Goal: Find contact information: Find contact information

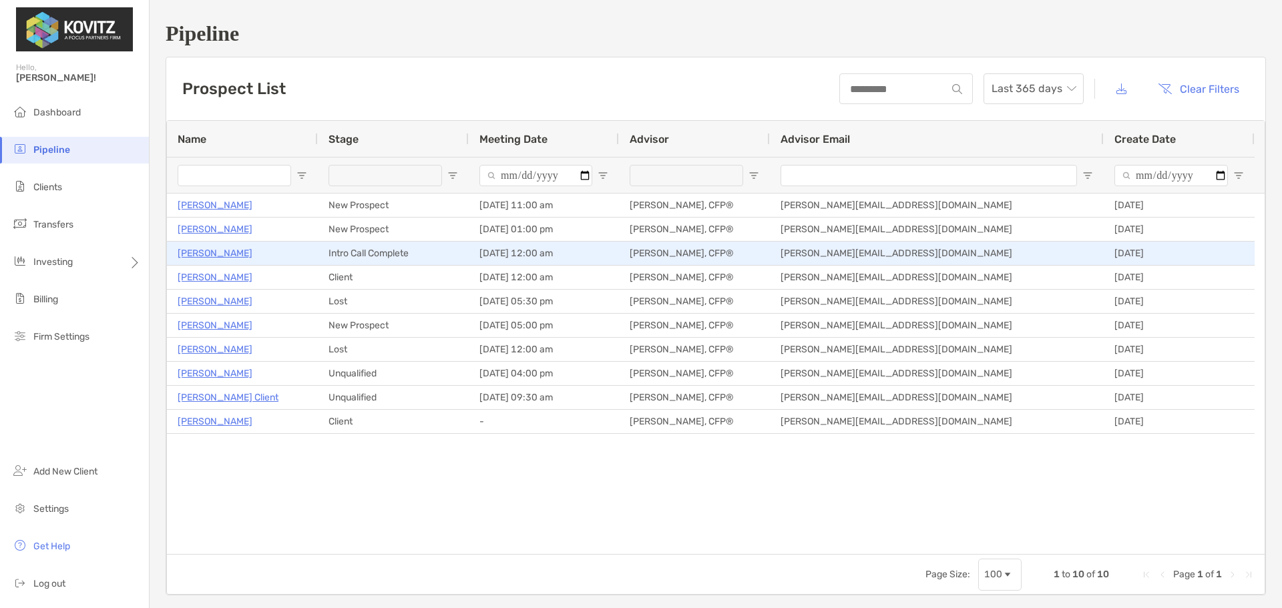
click at [211, 251] on p "[PERSON_NAME]" at bounding box center [215, 253] width 75 height 17
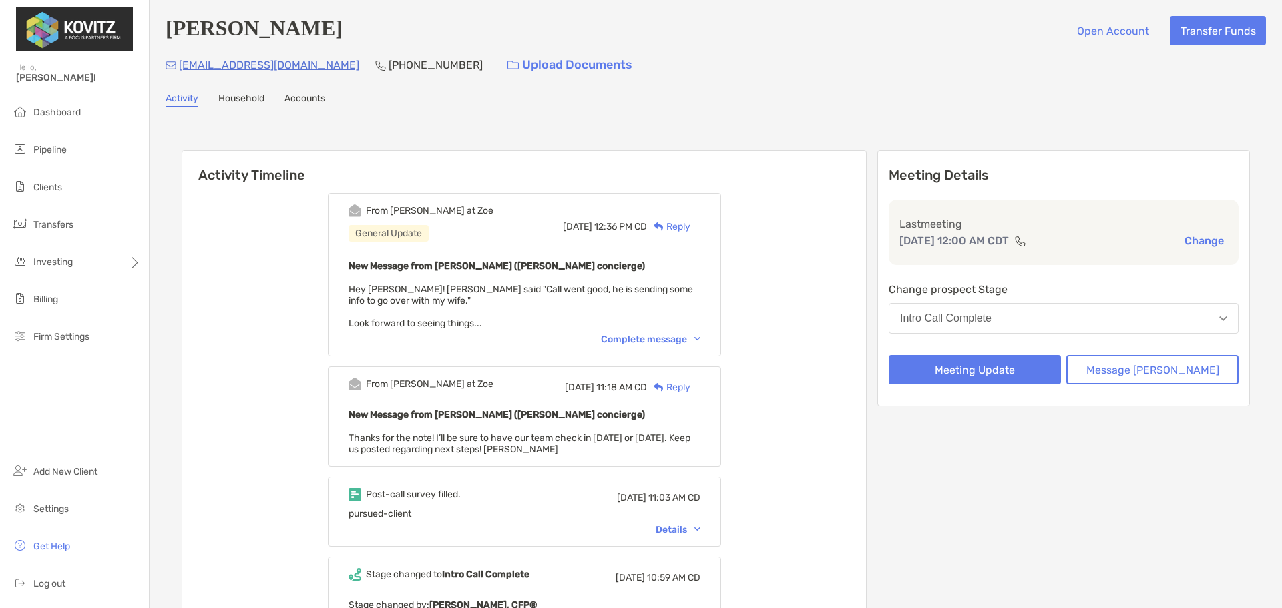
click at [637, 342] on div "Complete message" at bounding box center [651, 339] width 100 height 11
drag, startPoint x: 271, startPoint y: 67, endPoint x: 178, endPoint y: 69, distance: 92.9
click at [178, 69] on div "[EMAIL_ADDRESS][DOMAIN_NAME] [PHONE_NUMBER] Upload Documents" at bounding box center [716, 65] width 1101 height 29
copy p "[EMAIL_ADDRESS][DOMAIN_NAME]"
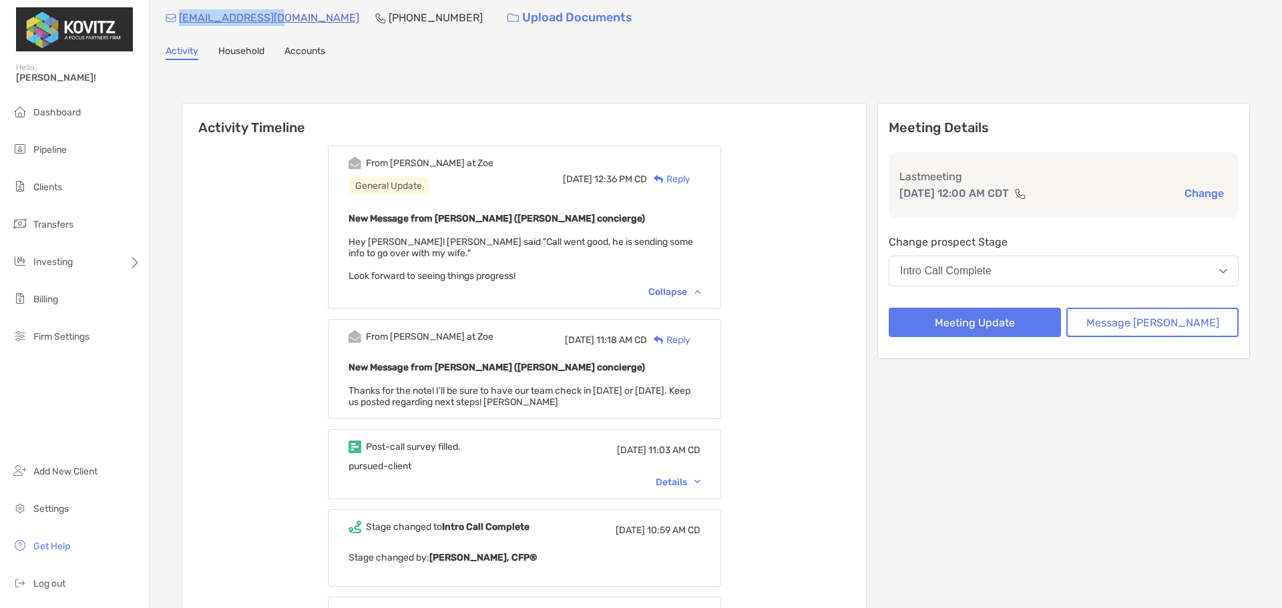
scroll to position [67, 0]
